Goal: Find specific page/section: Find specific page/section

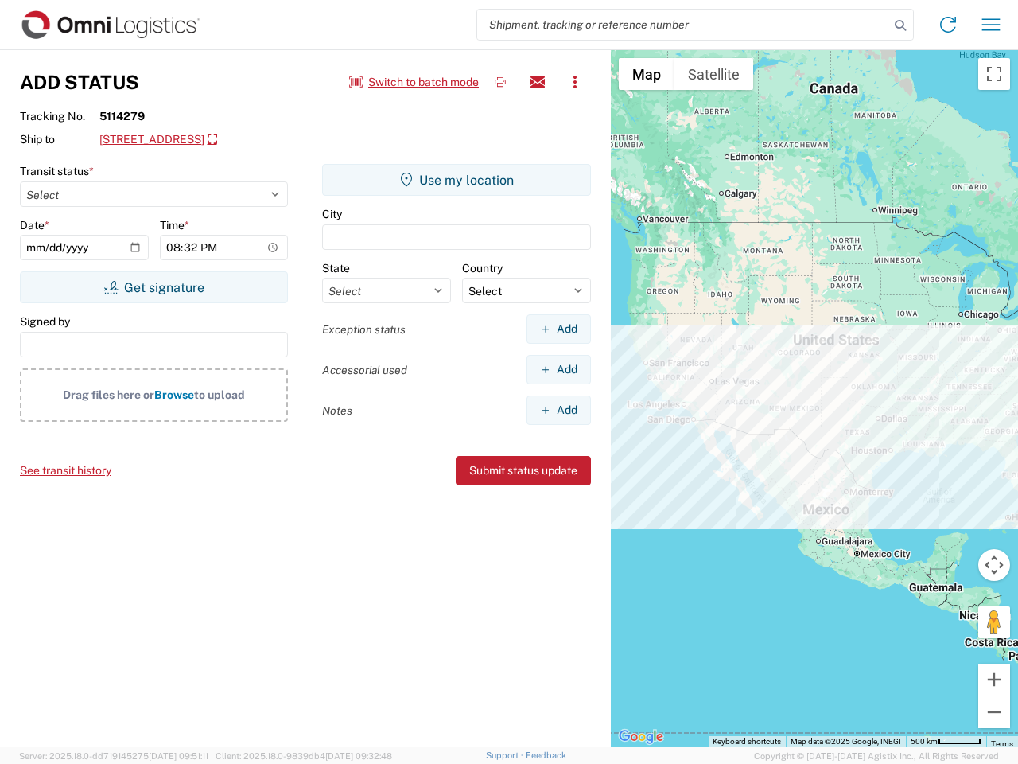
click at [684, 25] on input "search" at bounding box center [683, 25] width 412 height 30
click at [901, 25] on icon at bounding box center [901, 25] width 22 height 22
click at [948, 25] on icon at bounding box center [948, 24] width 25 height 25
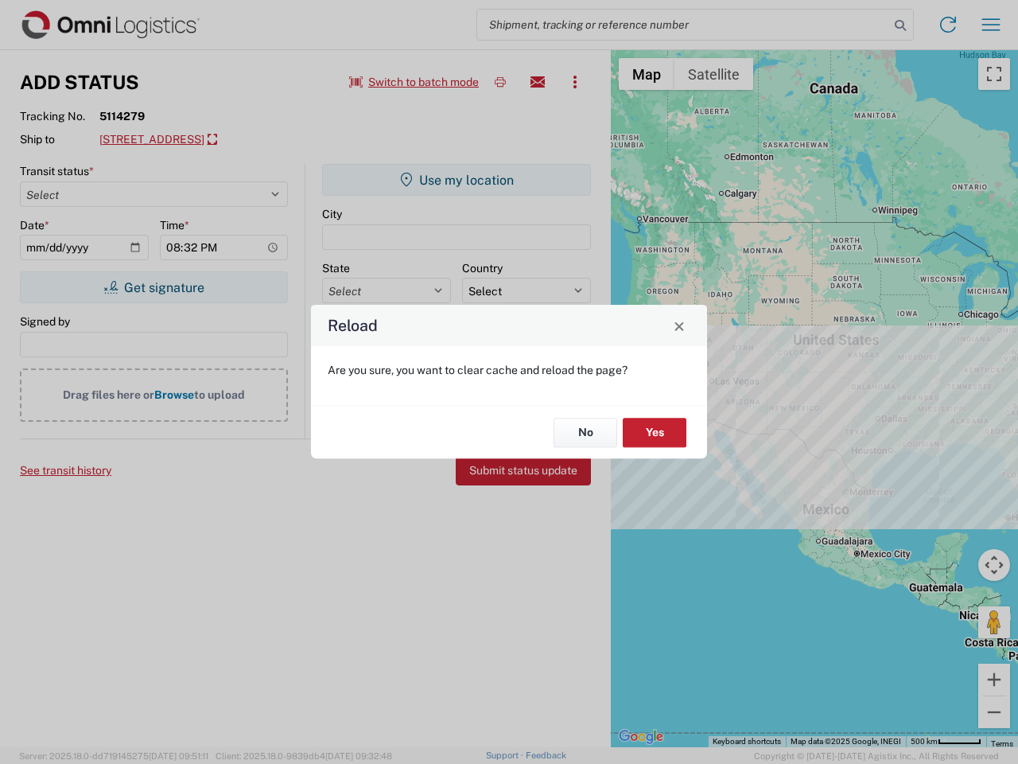
click at [991, 25] on div "Reload Are you sure, you want to clear cache and reload the page? No Yes" at bounding box center [509, 382] width 1018 height 764
click at [415, 82] on div "Reload Are you sure, you want to clear cache and reload the page? No Yes" at bounding box center [509, 382] width 1018 height 764
click at [500, 82] on div "Reload Are you sure, you want to clear cache and reload the page? No Yes" at bounding box center [509, 382] width 1018 height 764
click at [538, 82] on div "Reload Are you sure, you want to clear cache and reload the page? No Yes" at bounding box center [509, 382] width 1018 height 764
click at [575, 82] on div "Reload Are you sure, you want to clear cache and reload the page? No Yes" at bounding box center [509, 382] width 1018 height 764
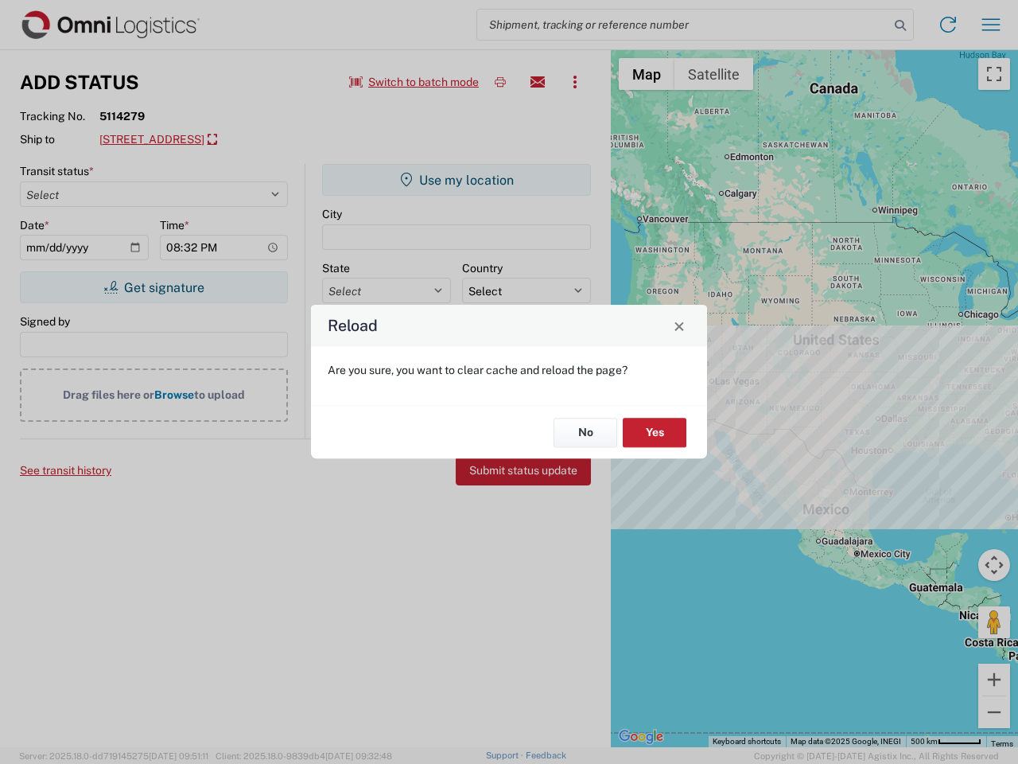
click at [243, 140] on div "Reload Are you sure, you want to clear cache and reload the page? No Yes" at bounding box center [509, 382] width 1018 height 764
click at [154, 287] on div "Reload Are you sure, you want to clear cache and reload the page? No Yes" at bounding box center [509, 382] width 1018 height 764
